Goal: Task Accomplishment & Management: Manage account settings

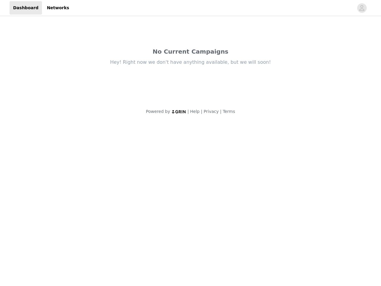
click at [190, 143] on body "Dashboard Networks No Current Campaigns Hey! Right now we don't have anything a…" at bounding box center [190, 143] width 381 height 286
click at [190, 61] on div "Hey! Right now we don't have anything available, but we will soon!" at bounding box center [190, 62] width 250 height 7
click at [190, 8] on div at bounding box center [213, 7] width 281 height 13
click at [362, 8] on icon "avatar" at bounding box center [362, 8] width 6 height 10
